Goal: Transaction & Acquisition: Download file/media

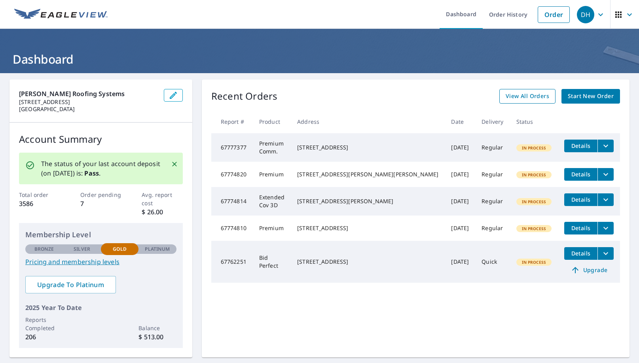
click at [540, 95] on span "View All Orders" at bounding box center [528, 96] width 44 height 10
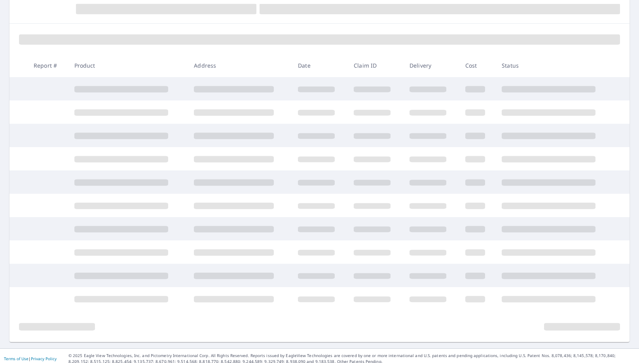
scroll to position [95, 0]
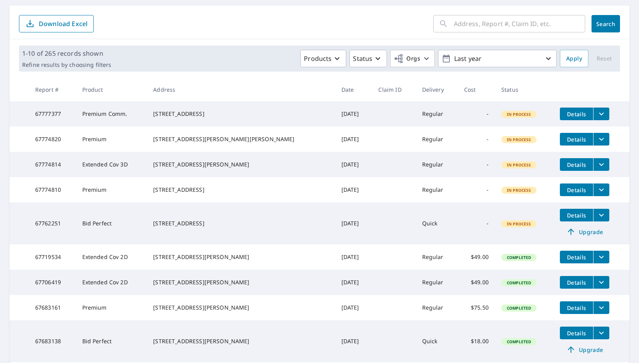
scroll to position [75, 0]
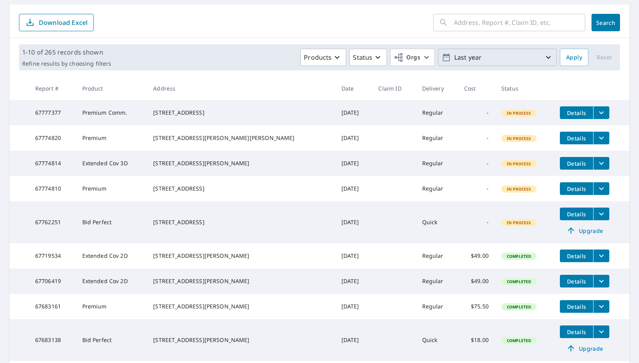
click at [453, 59] on p "Last year" at bounding box center [497, 58] width 93 height 14
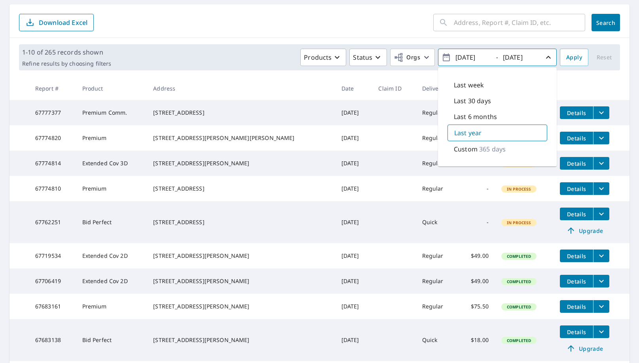
click at [471, 149] on p "Custom" at bounding box center [466, 148] width 24 height 9
click at [445, 55] on icon "button" at bounding box center [446, 57] width 7 height 8
click at [444, 58] on icon "button" at bounding box center [446, 57] width 9 height 9
click at [468, 58] on input "[DATE]" at bounding box center [472, 57] width 39 height 13
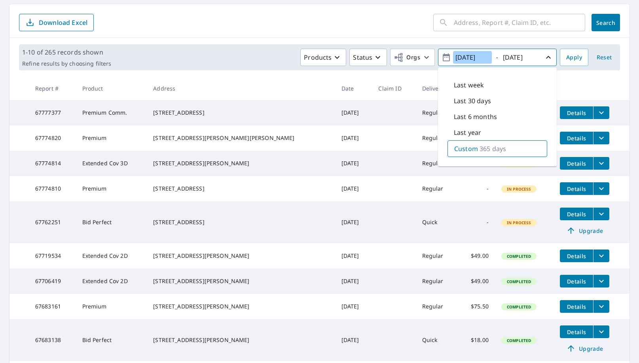
click at [468, 58] on input "[DATE]" at bounding box center [472, 57] width 39 height 13
type input "[DATE]"
click at [580, 55] on span "Apply" at bounding box center [574, 58] width 16 height 10
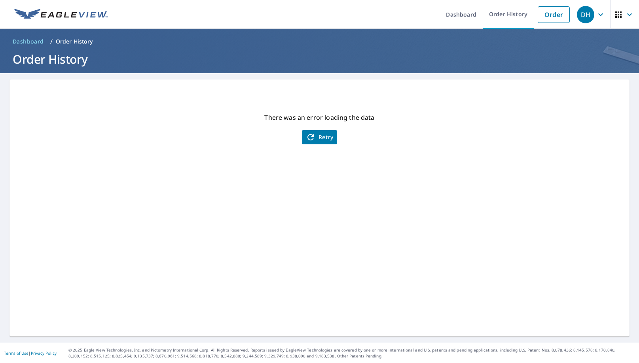
click at [304, 142] on button "Retry" at bounding box center [319, 137] width 35 height 14
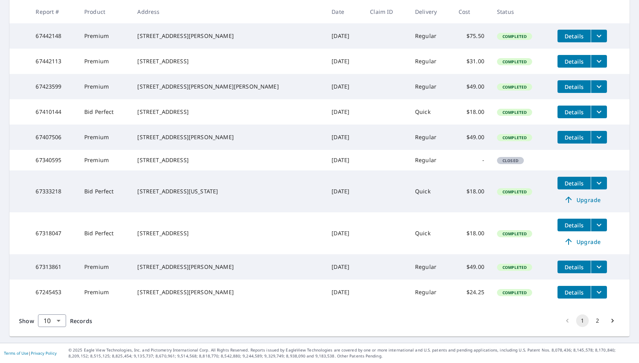
scroll to position [182, 0]
click at [594, 262] on icon "filesDropdownBtn-67313861" at bounding box center [598, 266] width 9 height 9
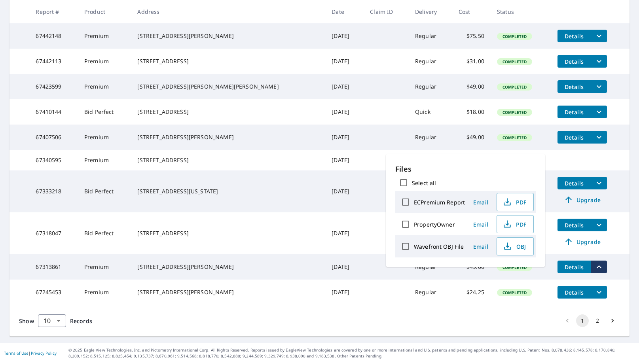
click at [590, 275] on tr "67313861 Premium [STREET_ADDRESS][PERSON_NAME] [DATE] Regular $49.00 Completed …" at bounding box center [319, 266] width 620 height 25
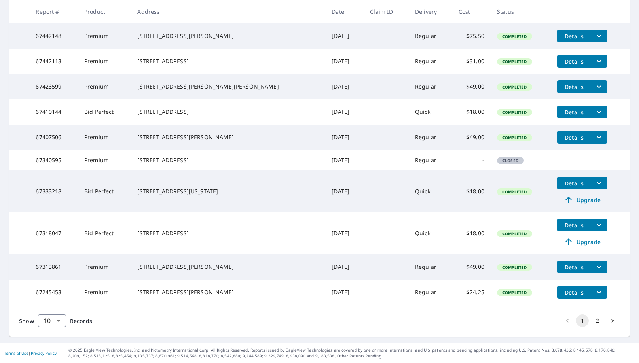
click at [565, 291] on span "Details" at bounding box center [574, 293] width 24 height 8
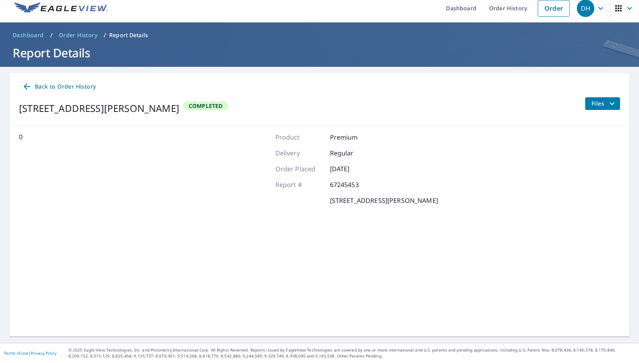
scroll to position [6, 0]
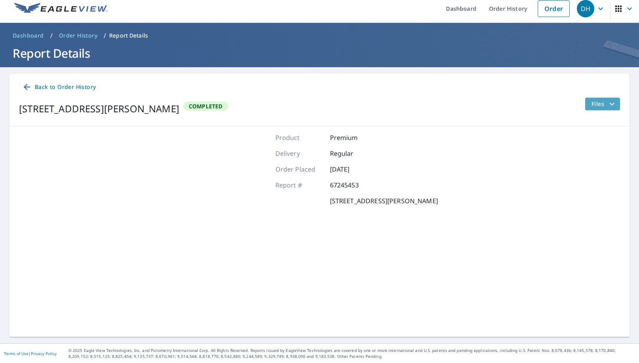
click at [600, 103] on span "Files" at bounding box center [604, 103] width 25 height 9
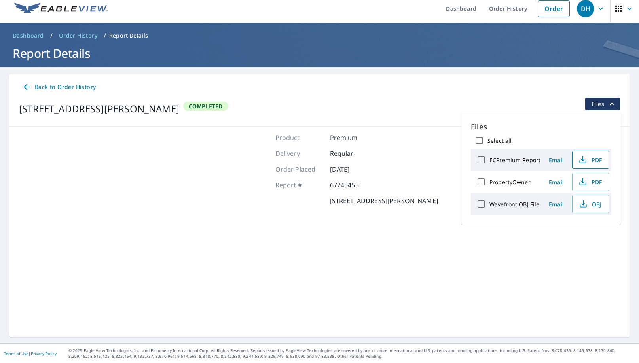
click at [588, 163] on span "PDF" at bounding box center [589, 159] width 25 height 9
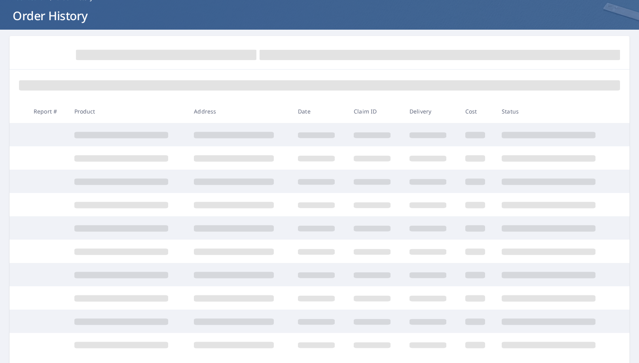
scroll to position [95, 0]
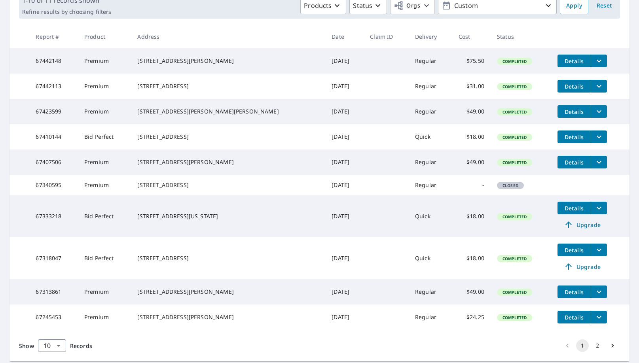
scroll to position [123, 0]
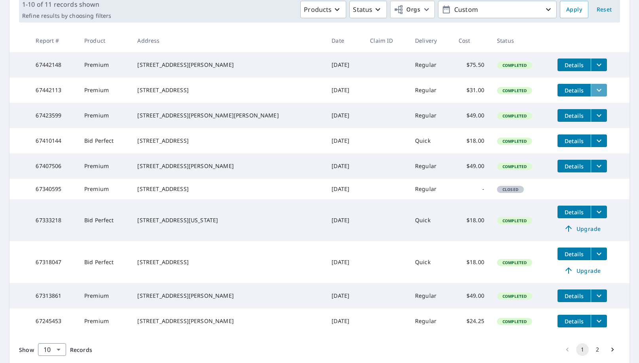
click at [594, 91] on icon "filesDropdownBtn-67442113" at bounding box center [598, 89] width 9 height 9
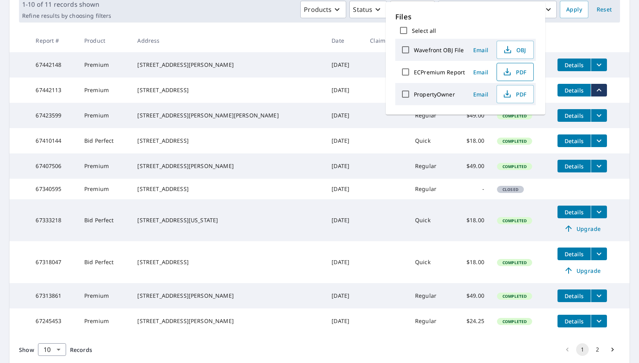
click at [506, 71] on icon "button" at bounding box center [507, 70] width 4 height 5
click at [491, 144] on td "Completed" at bounding box center [521, 140] width 61 height 25
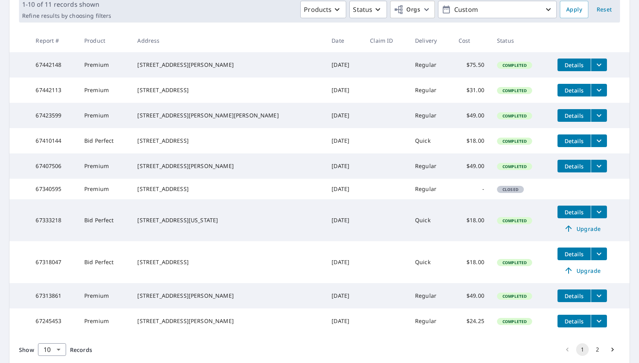
click at [597, 117] on icon "filesDropdownBtn-67423599" at bounding box center [599, 115] width 5 height 3
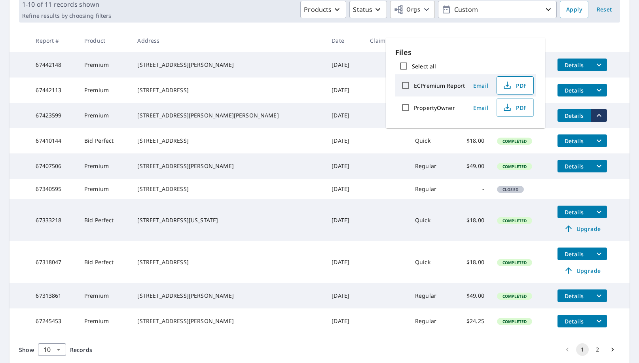
click at [513, 88] on span "PDF" at bounding box center [514, 85] width 25 height 9
click at [325, 122] on td "[DATE]" at bounding box center [344, 115] width 38 height 25
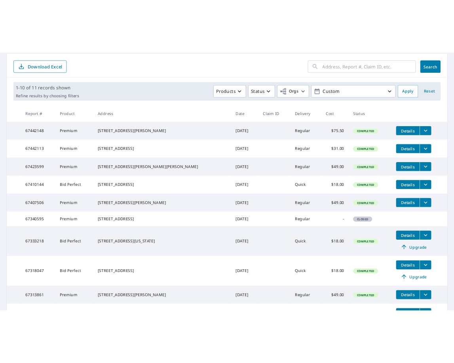
scroll to position [0, 0]
